Goal: Task Accomplishment & Management: Use online tool/utility

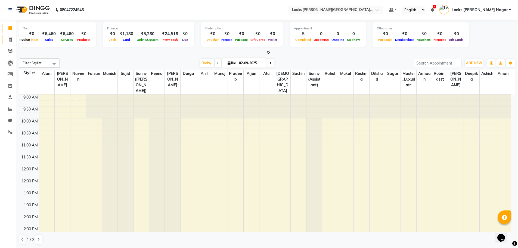
click at [7, 39] on span at bounding box center [10, 40] width 10 height 6
select select "service"
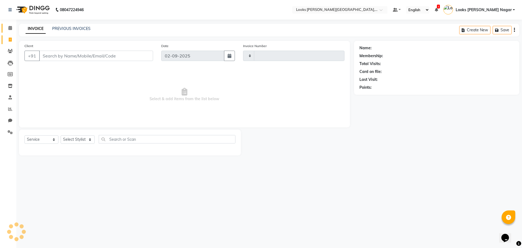
type input "3769"
select select "4327"
click at [46, 53] on input "Client" at bounding box center [96, 56] width 114 height 10
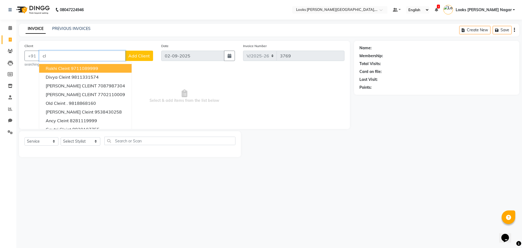
type input "c"
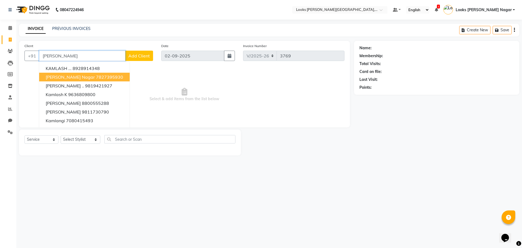
click at [86, 80] on button "[PERSON_NAME][GEOGRAPHIC_DATA]" at bounding box center [84, 77] width 91 height 9
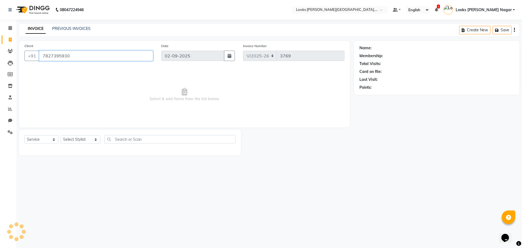
type input "7827395930"
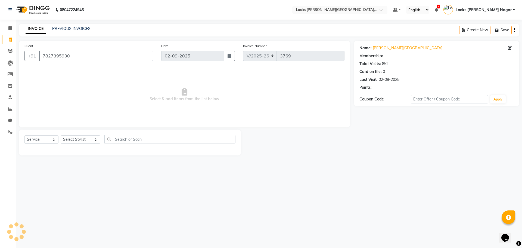
select select "1: Object"
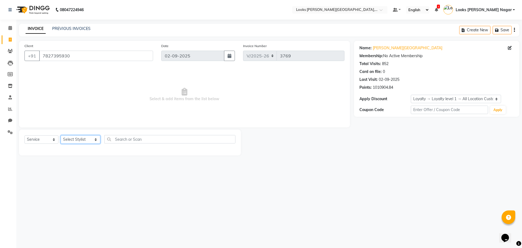
click at [69, 137] on select "Select Stylist Alam Aman [PERSON_NAME] Armaan Ashish Atul Deepika [PERSON_NAME]…" at bounding box center [81, 139] width 40 height 8
select select "69141"
click at [61, 135] on select "Select Stylist Alam Aman [PERSON_NAME] Armaan Ashish Atul Deepika [PERSON_NAME]…" at bounding box center [81, 139] width 40 height 8
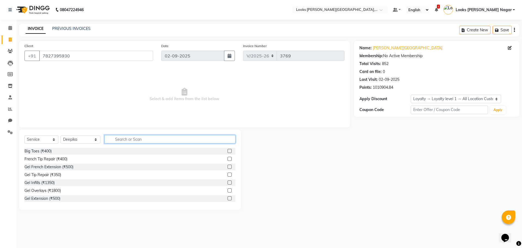
click at [114, 138] on input "text" at bounding box center [169, 139] width 131 height 8
type input "clean"
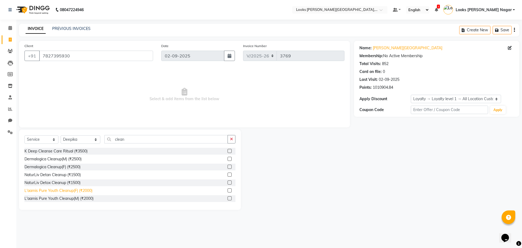
click at [68, 189] on div "L'aamis Pure Youth Cleanup(F) (₹2000)" at bounding box center [58, 191] width 68 height 6
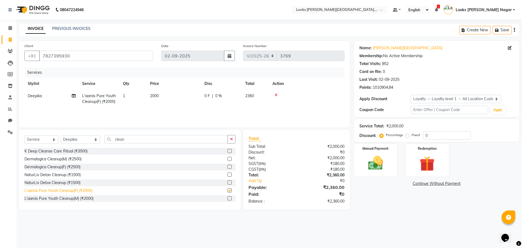
checkbox input "false"
drag, startPoint x: 123, startPoint y: 142, endPoint x: 36, endPoint y: 150, distance: 87.6
click at [64, 145] on div "Select Service Product Membership Package Voucher Prepaid Gift Card Select Styl…" at bounding box center [129, 141] width 211 height 13
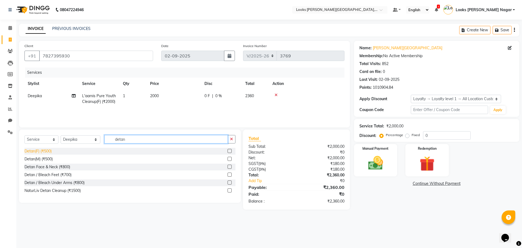
type input "detan"
click at [36, 151] on div "Detan(F) (₹500)" at bounding box center [37, 151] width 27 height 6
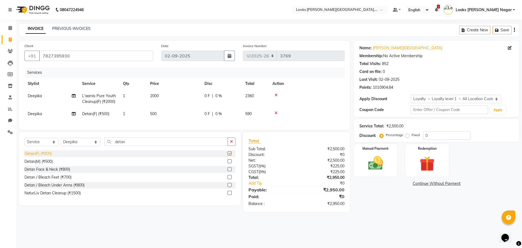
checkbox input "false"
click at [83, 146] on select "Select Stylist Alam Aman [PERSON_NAME] Armaan Ashish Atul Deepika [PERSON_NAME]…" at bounding box center [81, 142] width 40 height 8
select select "23523"
click at [61, 142] on select "Select Stylist Alam Aman [PERSON_NAME] Armaan Ashish Atul Deepika [PERSON_NAME]…" at bounding box center [81, 142] width 40 height 8
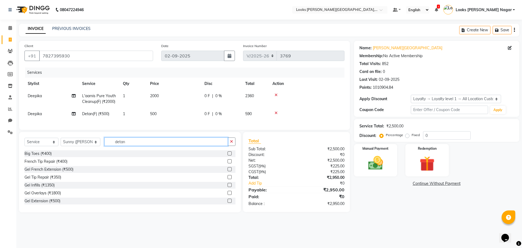
drag, startPoint x: 130, startPoint y: 145, endPoint x: 66, endPoint y: 151, distance: 63.6
click at [75, 150] on div "Select Service Product Membership Package Voucher Prepaid Gift Card Select Styl…" at bounding box center [129, 143] width 211 height 13
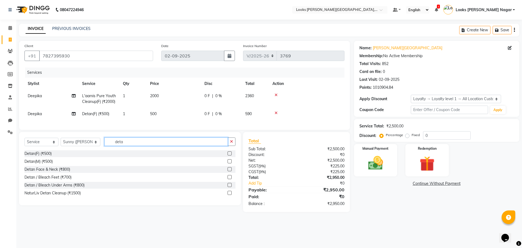
type input "detan"
click at [45, 164] on div "Detan(M) (₹500)" at bounding box center [38, 161] width 28 height 6
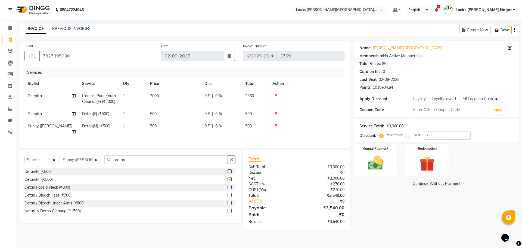
checkbox input "false"
drag, startPoint x: 130, startPoint y: 156, endPoint x: 70, endPoint y: 160, distance: 60.5
click at [70, 160] on div "Select Service Product Membership Package Voucher Prepaid Gift Card Select Styl…" at bounding box center [129, 161] width 211 height 13
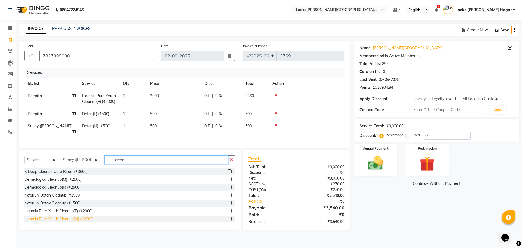
type input "clean"
click at [76, 217] on div "L'aamis Pure Youth Cleanup(M) (₹2000)" at bounding box center [58, 219] width 69 height 6
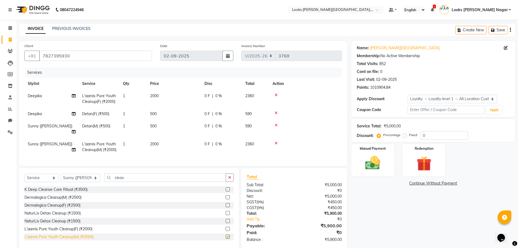
checkbox input "false"
click at [172, 140] on td "2000" at bounding box center [174, 147] width 54 height 18
select select "23523"
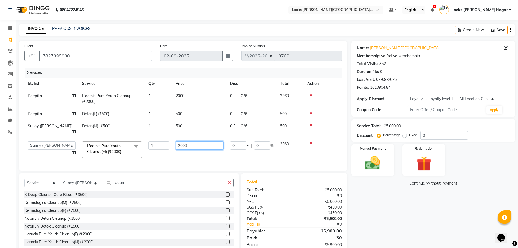
drag, startPoint x: 193, startPoint y: 141, endPoint x: 138, endPoint y: 141, distance: 54.9
click at [138, 141] on tr "Alam Aman [PERSON_NAME] Armaan Ashish Atul Deepika Deepu Dilshad Durga [PERSON_…" at bounding box center [182, 149] width 317 height 23
type input "3000"
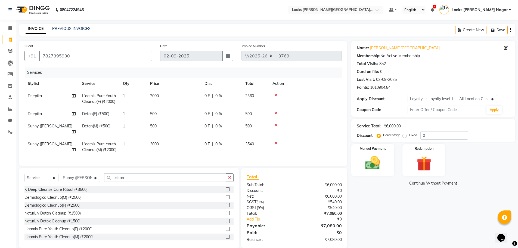
click at [191, 97] on td "2000" at bounding box center [174, 99] width 54 height 18
select select "69141"
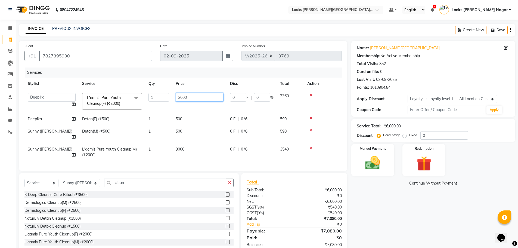
drag, startPoint x: 191, startPoint y: 97, endPoint x: 139, endPoint y: 99, distance: 52.0
click at [139, 99] on tr "Alam Aman [PERSON_NAME] Armaan Ashish Atul Deepika Deepu Dilshad Durga [PERSON_…" at bounding box center [182, 101] width 317 height 23
click at [195, 96] on input "2000" at bounding box center [200, 97] width 48 height 8
type input "2"
type input "3000"
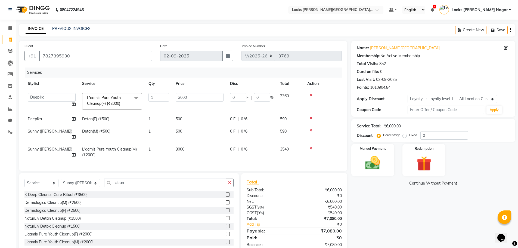
click at [196, 122] on tbody "Alam Aman [PERSON_NAME] Armaan Ashish Atul Deepika Deepu Dilshad Durga [PERSON_…" at bounding box center [182, 125] width 317 height 71
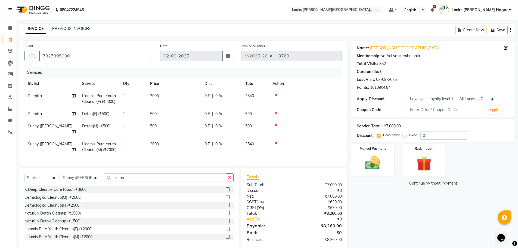
click at [170, 115] on td "500" at bounding box center [174, 114] width 54 height 12
select select "69141"
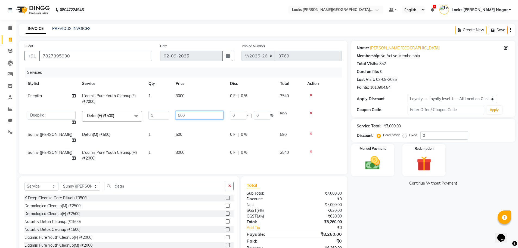
drag, startPoint x: 196, startPoint y: 115, endPoint x: 151, endPoint y: 117, distance: 44.4
click at [152, 117] on tr "Alam Aman [PERSON_NAME] Armaan Ashish Atul Deepika Deepu Dilshad Durga [PERSON_…" at bounding box center [182, 118] width 317 height 21
type input "1000"
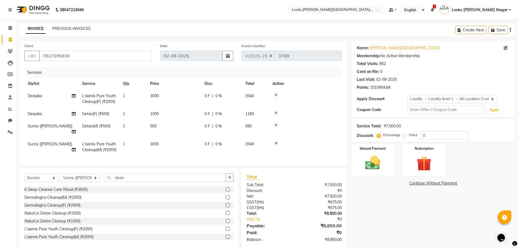
click at [189, 135] on tbody "Deepika L'aamis Pure Youth Cleanup(F) (₹2000) 1 3000 0 F | 0 % 3540 Deepika Det…" at bounding box center [182, 123] width 317 height 66
click at [165, 127] on td "500" at bounding box center [174, 129] width 54 height 18
select select "23523"
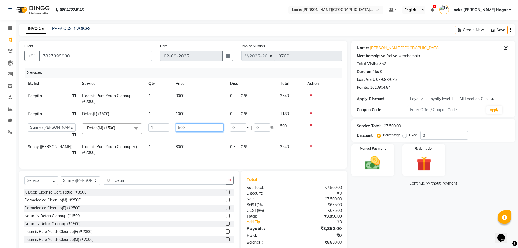
click at [191, 130] on input "500" at bounding box center [200, 127] width 48 height 8
drag, startPoint x: 191, startPoint y: 127, endPoint x: 167, endPoint y: 127, distance: 23.6
click at [168, 127] on tr "Alam Aman [PERSON_NAME] Armaan Ashish Atul Deepika Deepu Dilshad Durga [PERSON_…" at bounding box center [182, 130] width 317 height 21
type input "1000"
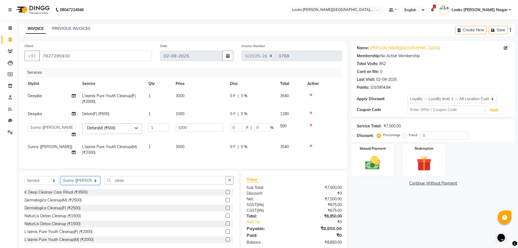
click at [83, 184] on select "Select Stylist Alam Aman [PERSON_NAME] Armaan Ashish Atul Deepika [PERSON_NAME]…" at bounding box center [80, 180] width 39 height 8
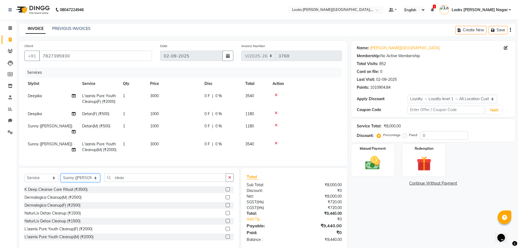
select select "23528"
click at [61, 177] on select "Select Stylist Alam Aman [PERSON_NAME] Armaan Ashish Atul Deepika [PERSON_NAME]…" at bounding box center [80, 177] width 39 height 8
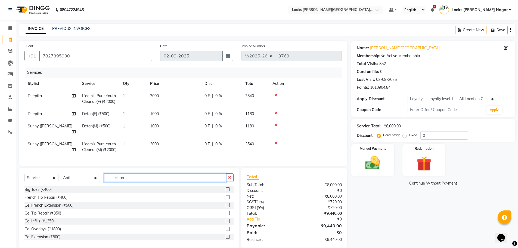
drag, startPoint x: 128, startPoint y: 183, endPoint x: 63, endPoint y: 183, distance: 65.2
click at [68, 184] on div "Select Service Product Membership Package Voucher Prepaid Gift Card Select Styl…" at bounding box center [128, 179] width 209 height 13
type input "ped"
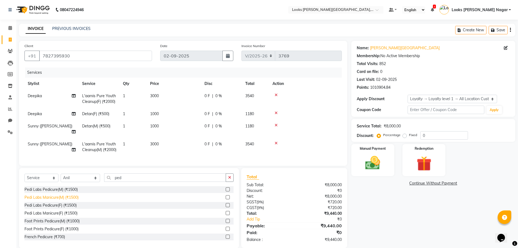
click at [71, 200] on div "Pedi Labs Manicure(M) (₹1500)" at bounding box center [51, 197] width 54 height 6
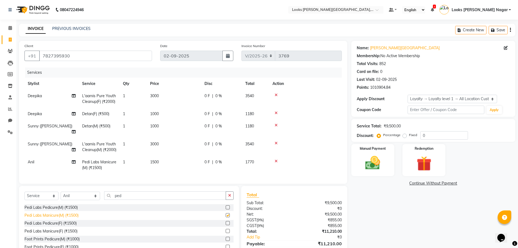
checkbox input "false"
click at [68, 210] on div "Pedi Labs Pedicure(M) (₹1500)" at bounding box center [50, 207] width 53 height 6
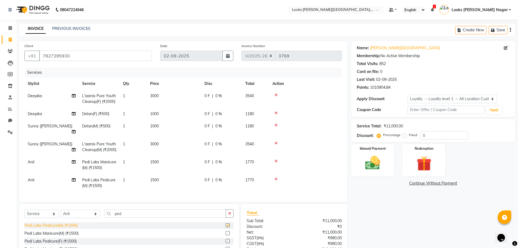
checkbox input "false"
click at [170, 178] on td "1500" at bounding box center [174, 183] width 54 height 18
select select "23528"
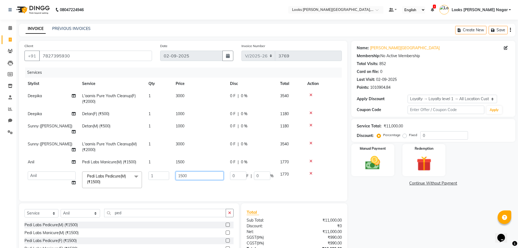
drag, startPoint x: 194, startPoint y: 169, endPoint x: 141, endPoint y: 172, distance: 53.4
click at [141, 172] on tr "Alam Aman [PERSON_NAME] Armaan Ashish Atul Deepika Deepu Dilshad Durga [PERSON_…" at bounding box center [182, 179] width 317 height 23
type input "2000"
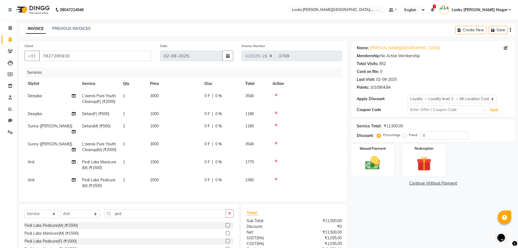
click at [188, 157] on td "1500" at bounding box center [174, 165] width 54 height 18
select select "23528"
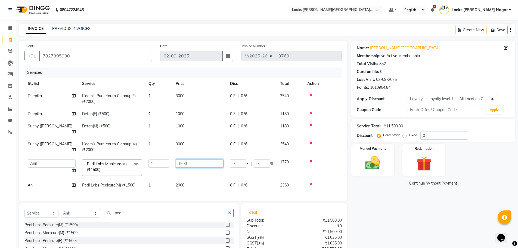
drag, startPoint x: 189, startPoint y: 157, endPoint x: 141, endPoint y: 154, distance: 47.9
click at [164, 157] on tr "Alam Aman [PERSON_NAME] Armaan Ashish Atul Deepika Deepu Dilshad Durga [PERSON_…" at bounding box center [182, 167] width 317 height 23
type input "2000"
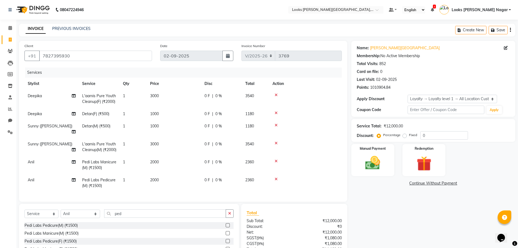
click at [377, 219] on div "Name: [PERSON_NAME] Nagar Membership: No Active Membership Total Visits: 852 Ca…" at bounding box center [435, 162] width 168 height 243
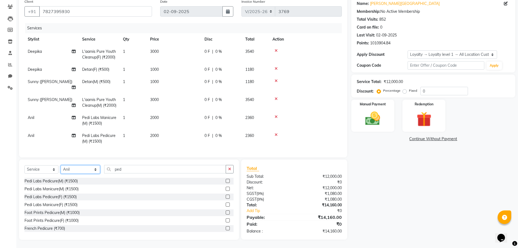
click at [73, 169] on select "Select Stylist Alam Aman [PERSON_NAME] Armaan Ashish Atul Deepika [PERSON_NAME]…" at bounding box center [80, 169] width 39 height 8
select select "23654"
click at [61, 165] on select "Select Stylist Alam Aman [PERSON_NAME] Armaan Ashish Atul Deepika [PERSON_NAME]…" at bounding box center [80, 169] width 39 height 8
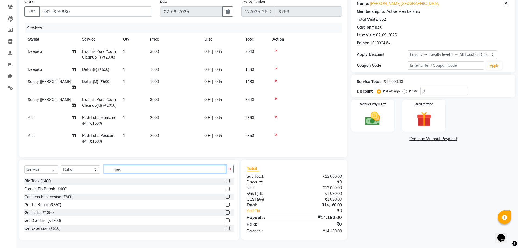
drag, startPoint x: 122, startPoint y: 169, endPoint x: 74, endPoint y: 178, distance: 48.7
click at [75, 178] on div "Select Service Product Membership Package Voucher Prepaid Gift Card Select Styl…" at bounding box center [129, 199] width 220 height 80
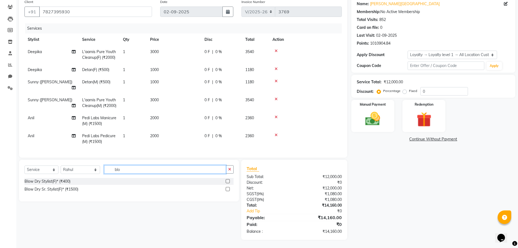
scroll to position [48, 0]
type input "blow"
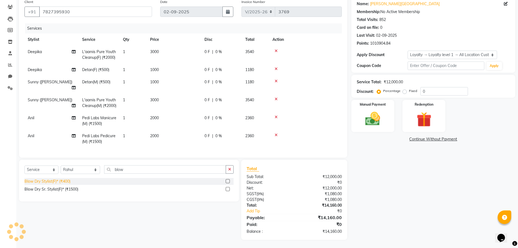
click at [61, 182] on div "Blow Dry Stylist(F)* (₹400)" at bounding box center [47, 181] width 46 height 6
checkbox input "false"
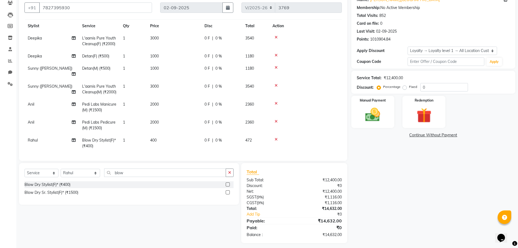
scroll to position [15, 0]
click at [161, 133] on td "400" at bounding box center [174, 142] width 54 height 18
select select "23654"
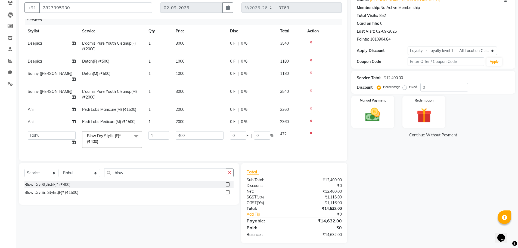
scroll to position [0, 0]
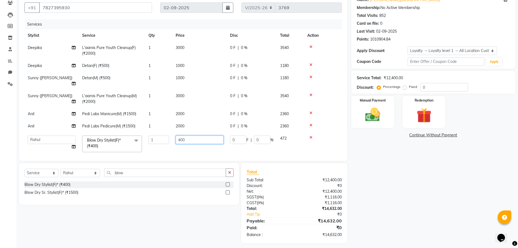
drag, startPoint x: 191, startPoint y: 136, endPoint x: 148, endPoint y: 136, distance: 42.4
click at [149, 136] on tr "Alam Aman [PERSON_NAME] Armaan Ashish Atul Deepika Deepu Dilshad Durga [PERSON_…" at bounding box center [182, 143] width 317 height 23
type input "510"
click at [363, 202] on div "Name: [PERSON_NAME] Nagar Membership: No Active Membership Total Visits: 852 Ca…" at bounding box center [435, 118] width 168 height 250
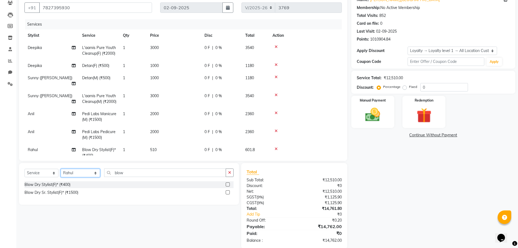
click at [88, 174] on select "Select Stylist Alam Aman [PERSON_NAME] Armaan Ashish Atul Deepika [PERSON_NAME]…" at bounding box center [80, 173] width 39 height 8
select select "23523"
click at [61, 169] on select "Select Stylist Alam Aman [PERSON_NAME] Armaan Ashish Atul Deepika [PERSON_NAME]…" at bounding box center [80, 173] width 39 height 8
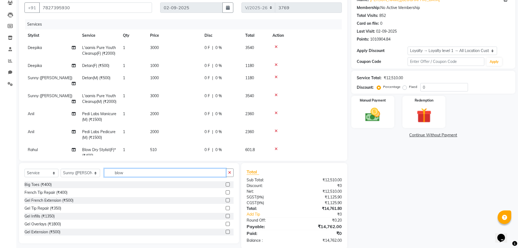
drag, startPoint x: 130, startPoint y: 173, endPoint x: 86, endPoint y: 176, distance: 43.6
click at [86, 176] on div "Select Service Product Membership Package Voucher Prepaid Gift Card Select Styl…" at bounding box center [128, 174] width 209 height 13
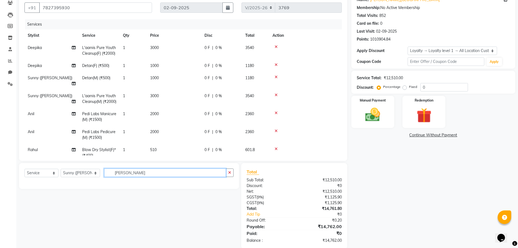
type input "[PERSON_NAME]"
click at [53, 172] on select "Select Service Product Membership Package Voucher Prepaid Gift Card" at bounding box center [41, 173] width 34 height 8
select select "product"
click at [24, 169] on select "Select Service Product Membership Package Voucher Prepaid Gift Card" at bounding box center [41, 173] width 34 height 8
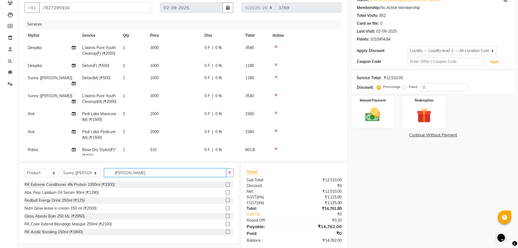
click at [120, 174] on input "[PERSON_NAME]" at bounding box center [165, 172] width 122 height 8
drag, startPoint x: 120, startPoint y: 174, endPoint x: 99, endPoint y: 177, distance: 20.6
click at [99, 177] on div "Select Service Product Membership Package Voucher Prepaid Gift Card Select Styl…" at bounding box center [128, 174] width 209 height 13
type input "laam"
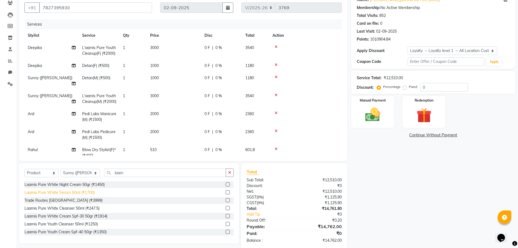
click at [74, 193] on div "Laamis Pure White Serum 50ml (₹1700)" at bounding box center [59, 192] width 70 height 6
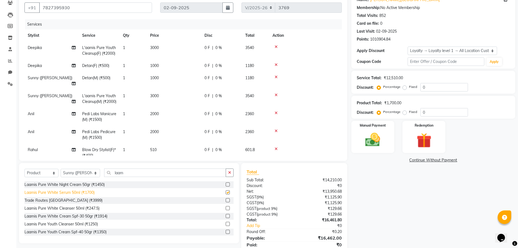
checkbox input "false"
click at [73, 225] on div "Laamis Pure Youth Cleanser 50ml (₹1250)" at bounding box center [60, 224] width 73 height 6
checkbox input "false"
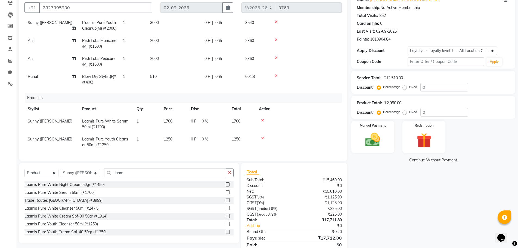
scroll to position [77, 0]
click at [263, 118] on icon at bounding box center [262, 120] width 3 height 4
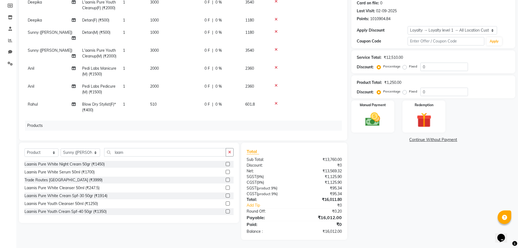
scroll to position [0, 0]
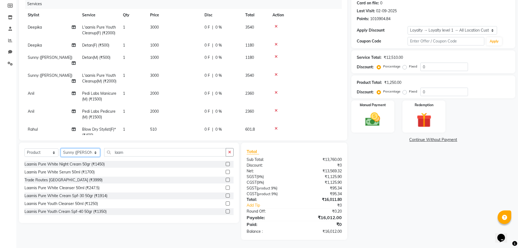
click at [77, 153] on select "Select Stylist Alam Aman [PERSON_NAME] Armaan Ashish Atul Deepika [PERSON_NAME]…" at bounding box center [80, 152] width 39 height 8
select select "23528"
click at [61, 148] on select "Select Stylist Alam Aman [PERSON_NAME] Armaan Ashish Atul Deepika [PERSON_NAME]…" at bounding box center [80, 152] width 39 height 8
drag, startPoint x: 122, startPoint y: 149, endPoint x: 86, endPoint y: 155, distance: 36.8
click at [92, 152] on div "Select Service Product Membership Package Voucher Prepaid Gift Card Select Styl…" at bounding box center [128, 154] width 209 height 13
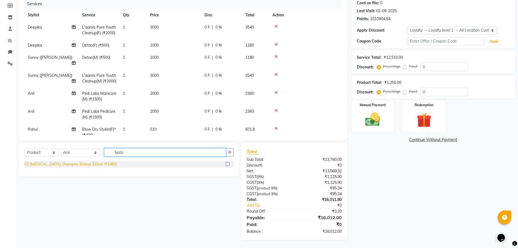
type input "bioto"
click at [84, 162] on div "02 [MEDICAL_DATA] Shampoo Biotop 330ml (₹1980)" at bounding box center [70, 164] width 92 height 6
checkbox input "false"
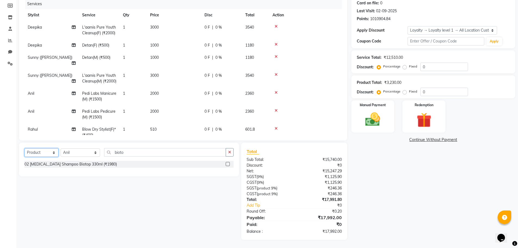
click at [40, 154] on select "Select Service Product Membership Package Voucher Prepaid Gift Card" at bounding box center [41, 152] width 34 height 8
select select "service"
click at [24, 148] on select "Select Service Product Membership Package Voucher Prepaid Gift Card" at bounding box center [41, 152] width 34 height 8
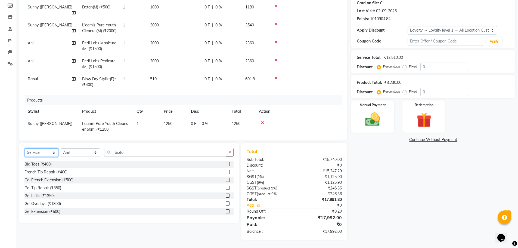
scroll to position [77, 0]
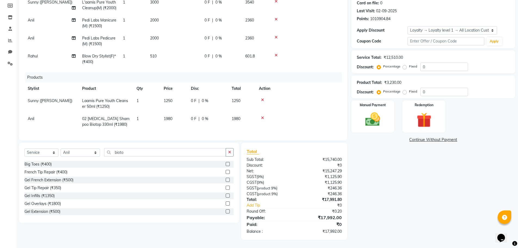
click at [262, 116] on icon at bounding box center [262, 118] width 3 height 4
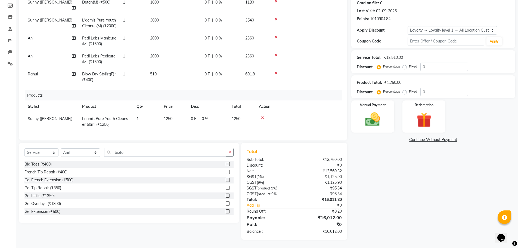
scroll to position [59, 0]
drag, startPoint x: 121, startPoint y: 151, endPoint x: 68, endPoint y: 158, distance: 53.4
click at [68, 158] on div "Select Service Product Membership Package Voucher Prepaid Gift Card Select Styl…" at bounding box center [128, 154] width 209 height 13
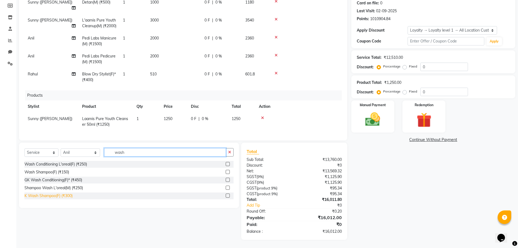
type input "wash"
click at [56, 194] on div "K Wash Shampoo(F) (₹300)" at bounding box center [48, 196] width 48 height 6
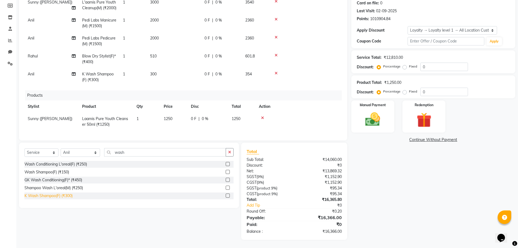
checkbox input "false"
click at [165, 69] on td "300" at bounding box center [174, 77] width 54 height 18
select select "23528"
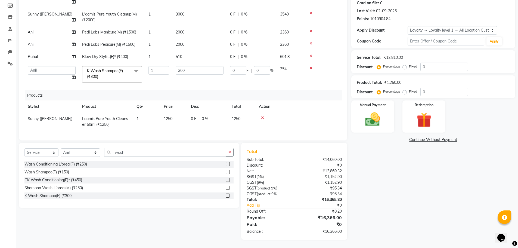
scroll to position [60, 0]
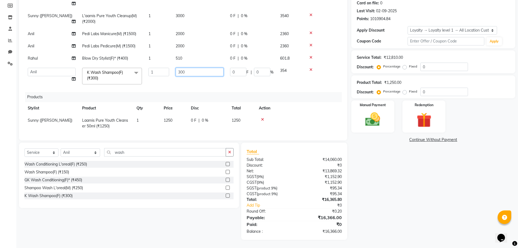
drag, startPoint x: 203, startPoint y: 64, endPoint x: 176, endPoint y: 70, distance: 27.9
click at [176, 70] on input "300" at bounding box center [200, 72] width 48 height 8
type input "600"
click at [384, 186] on div "Name: [PERSON_NAME] Nagar Membership: No Active Membership Total Visits: 852 Ca…" at bounding box center [435, 105] width 168 height 267
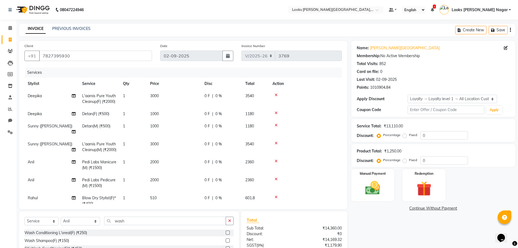
scroll to position [68, 0]
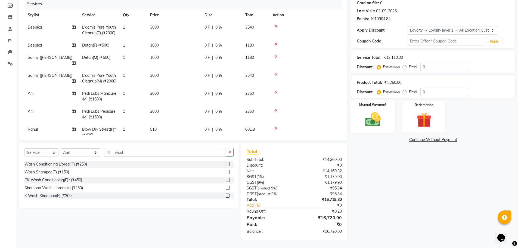
click at [387, 129] on div "Manual Payment" at bounding box center [372, 116] width 45 height 33
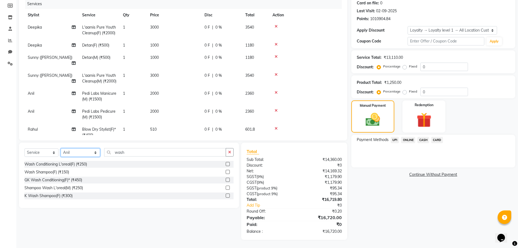
click at [71, 156] on select "Select Stylist Alam Aman [PERSON_NAME] Armaan Ashish Atul Deepika [PERSON_NAME]…" at bounding box center [80, 152] width 39 height 8
select select "69141"
click at [61, 148] on select "Select Stylist Alam Aman [PERSON_NAME] Armaan Ashish Atul Deepika [PERSON_NAME]…" at bounding box center [80, 152] width 39 height 8
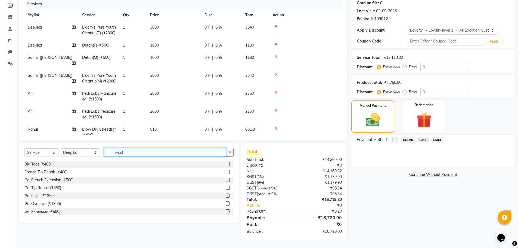
drag, startPoint x: 127, startPoint y: 152, endPoint x: 99, endPoint y: 152, distance: 28.3
click at [104, 152] on input "wash" at bounding box center [165, 152] width 122 height 8
type input "eye"
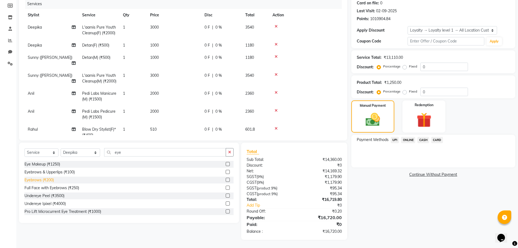
click at [47, 178] on div "Eyebrows (₹200)" at bounding box center [38, 180] width 29 height 6
checkbox input "false"
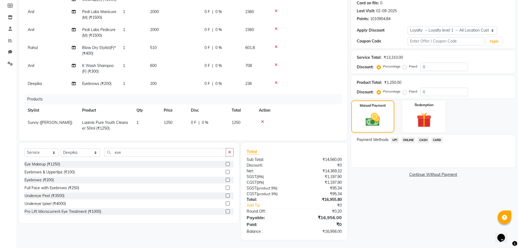
click at [174, 84] on td "200" at bounding box center [174, 83] width 54 height 12
select select "69141"
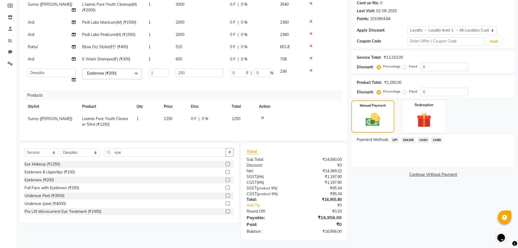
scroll to position [69, 0]
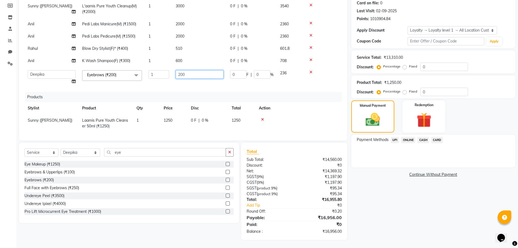
drag, startPoint x: 192, startPoint y: 67, endPoint x: 160, endPoint y: 68, distance: 31.8
click at [161, 67] on tr "Alam Aman [PERSON_NAME] Armaan Ashish Atul Deepika Deepu Dilshad Durga [PERSON_…" at bounding box center [182, 77] width 317 height 21
type input "68"
click at [385, 201] on div "Name: [PERSON_NAME] Nagar Membership: No Active Membership Total Visits: 852 Ca…" at bounding box center [435, 105] width 168 height 267
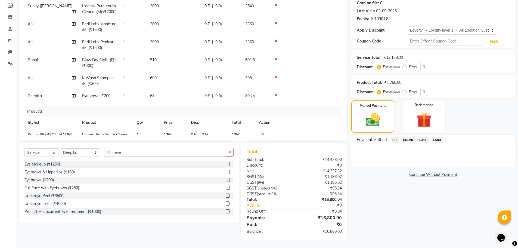
click at [420, 139] on span "CASH" at bounding box center [423, 140] width 12 height 6
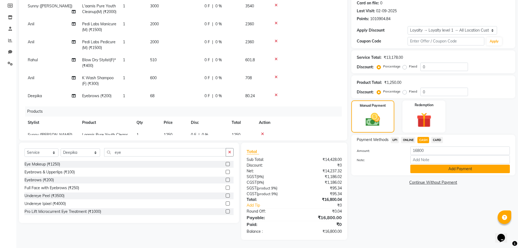
click at [421, 169] on button "Add Payment" at bounding box center [459, 168] width 99 height 8
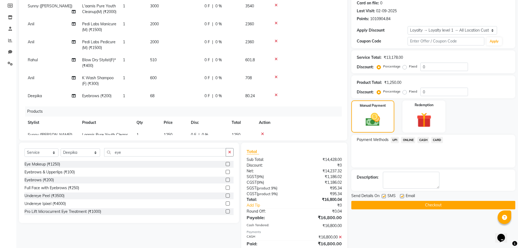
click at [413, 205] on button "Checkout" at bounding box center [433, 205] width 164 height 8
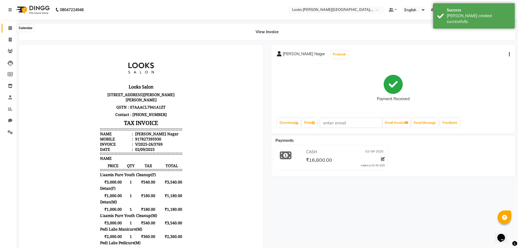
click at [9, 27] on icon at bounding box center [10, 28] width 4 height 4
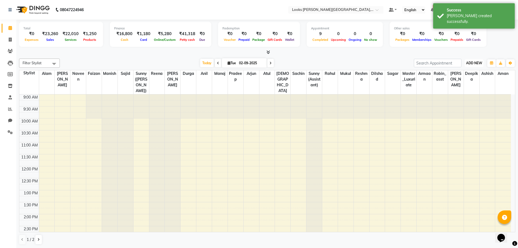
click at [472, 64] on span "ADD NEW" at bounding box center [474, 63] width 16 height 4
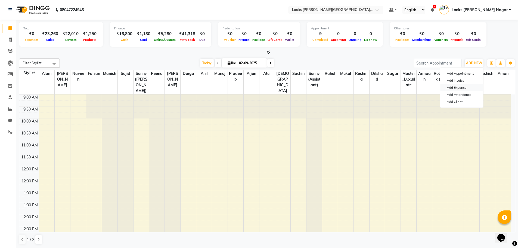
click at [469, 88] on link "Add Expense" at bounding box center [461, 87] width 43 height 7
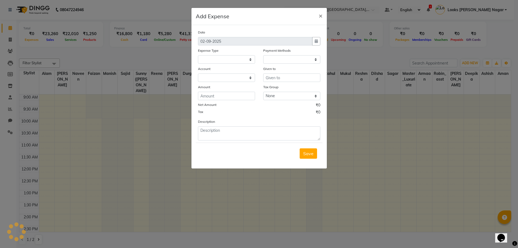
select select
select select "1"
select select "3132"
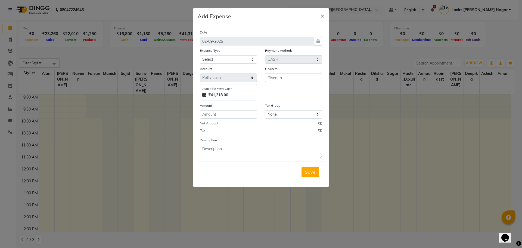
click at [220, 54] on div "Expense Type" at bounding box center [228, 52] width 57 height 8
click at [219, 59] on select "Select Bank Deposit Blinkit Cash Handover CLIENT Client ordered food Client Ref…" at bounding box center [228, 59] width 57 height 8
select select "24472"
click at [200, 55] on select "Select Bank Deposit Blinkit Cash Handover CLIENT Client ordered food Client Ref…" at bounding box center [228, 59] width 57 height 8
click at [273, 76] on input "text" at bounding box center [293, 77] width 57 height 8
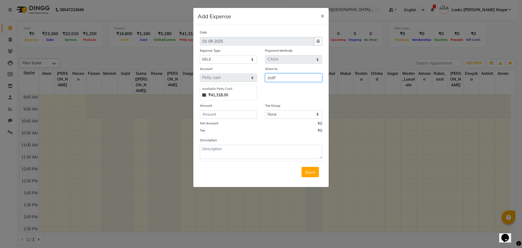
type input "staff"
click at [240, 118] on input "number" at bounding box center [228, 114] width 57 height 8
type input "150"
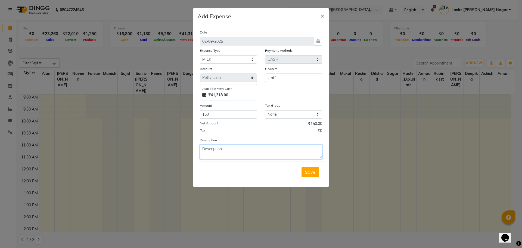
click at [230, 151] on textarea at bounding box center [261, 152] width 122 height 14
type textarea "milk"
click at [315, 171] on span "Save" at bounding box center [310, 171] width 10 height 5
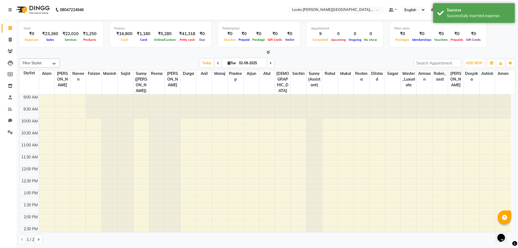
click at [476, 62] on span "ADD NEW" at bounding box center [474, 63] width 16 height 4
click at [462, 84] on link "Add Expense" at bounding box center [461, 87] width 43 height 7
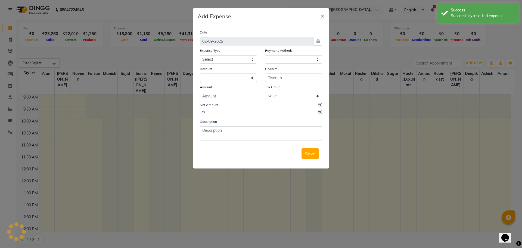
select select "1"
select select "3132"
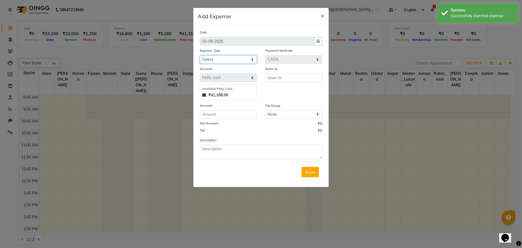
click at [245, 59] on select "Select Bank Deposit Blinkit Cash Handover CLIENT Client ordered food Client Ref…" at bounding box center [228, 59] width 57 height 8
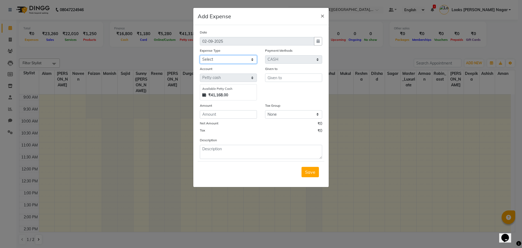
select select "24434"
click at [200, 55] on select "Select Bank Deposit Blinkit Cash Handover CLIENT Client ordered food Client Ref…" at bounding box center [228, 59] width 57 height 8
click at [303, 76] on input "text" at bounding box center [293, 77] width 57 height 8
type input "staff"
click at [226, 111] on input "number" at bounding box center [228, 114] width 57 height 8
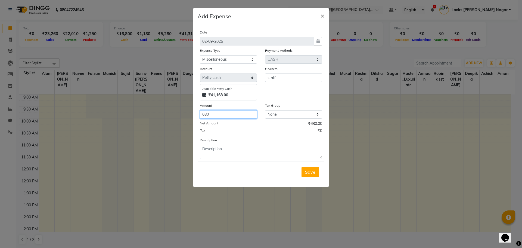
type input "680"
click at [228, 151] on textarea at bounding box center [261, 152] width 122 height 14
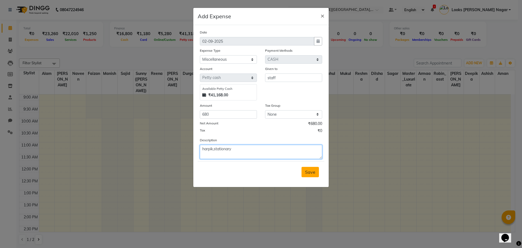
type textarea "harpik,stationary"
click at [311, 173] on span "Save" at bounding box center [310, 171] width 10 height 5
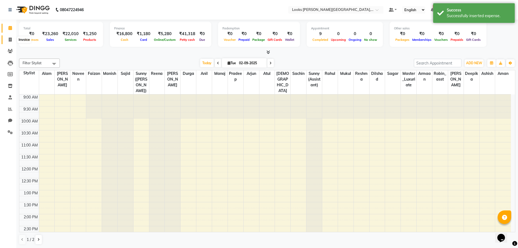
click at [12, 40] on span at bounding box center [10, 40] width 10 height 6
select select "service"
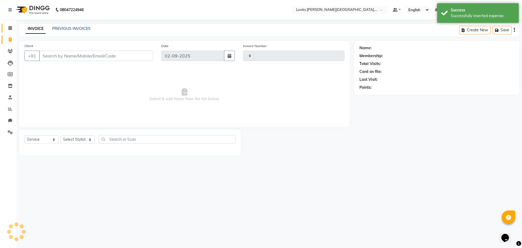
type input "3770"
select select "4327"
click at [10, 29] on icon at bounding box center [10, 28] width 4 height 4
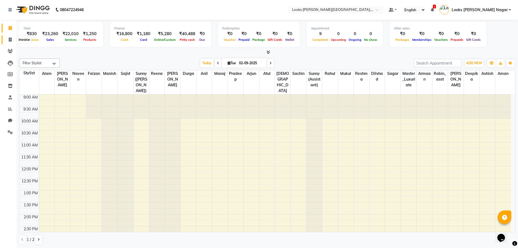
click at [9, 41] on icon at bounding box center [10, 40] width 3 height 4
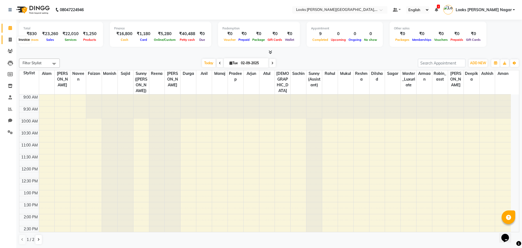
select select "service"
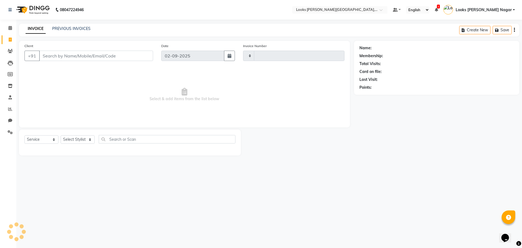
type input "3770"
select select "4327"
click at [77, 26] on div "INVOICE PREVIOUS INVOICES Create New Save" at bounding box center [269, 30] width 500 height 13
click at [77, 31] on link "PREVIOUS INVOICES" at bounding box center [71, 28] width 38 height 5
